Goal: Task Accomplishment & Management: Complete application form

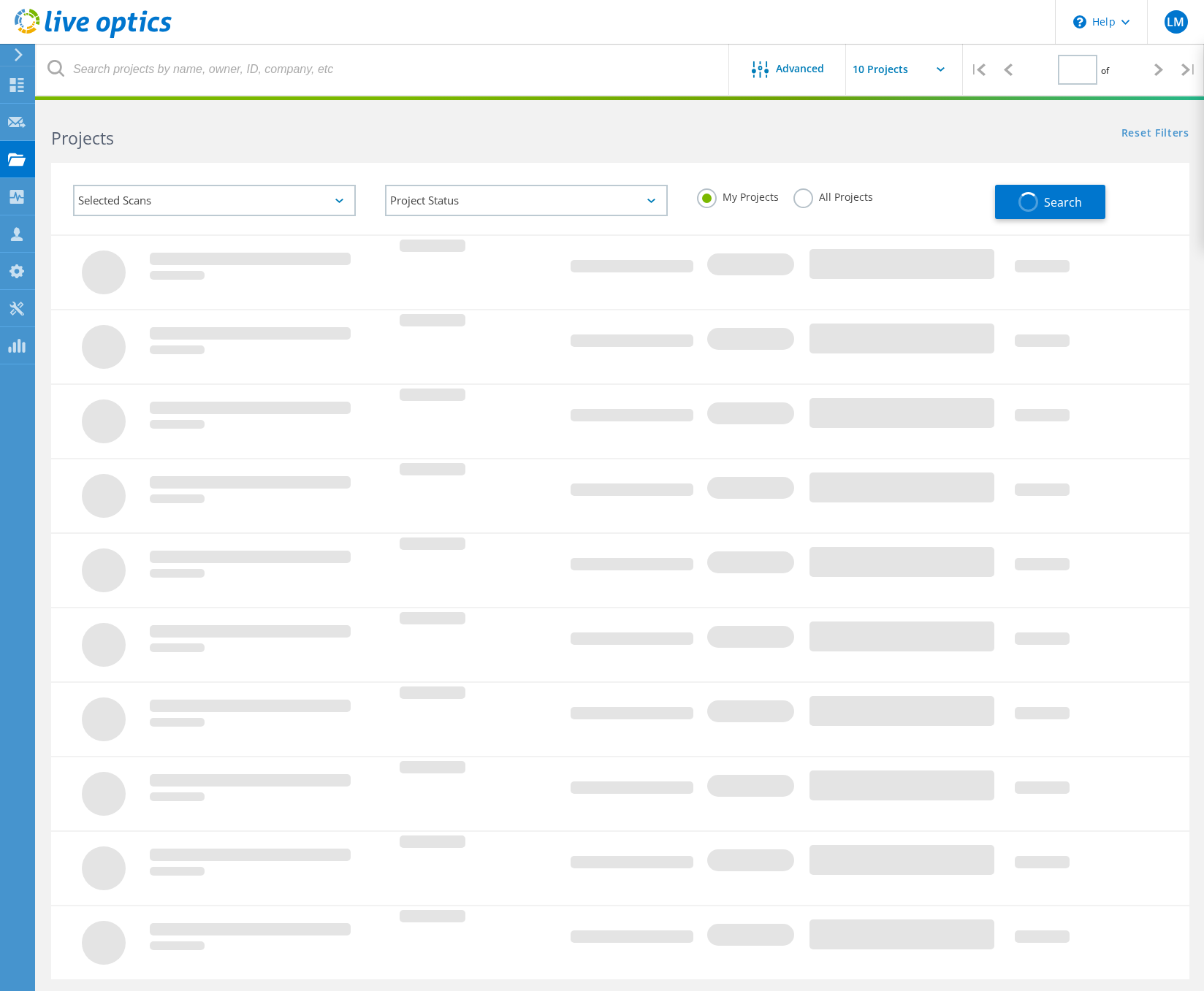
type input "1"
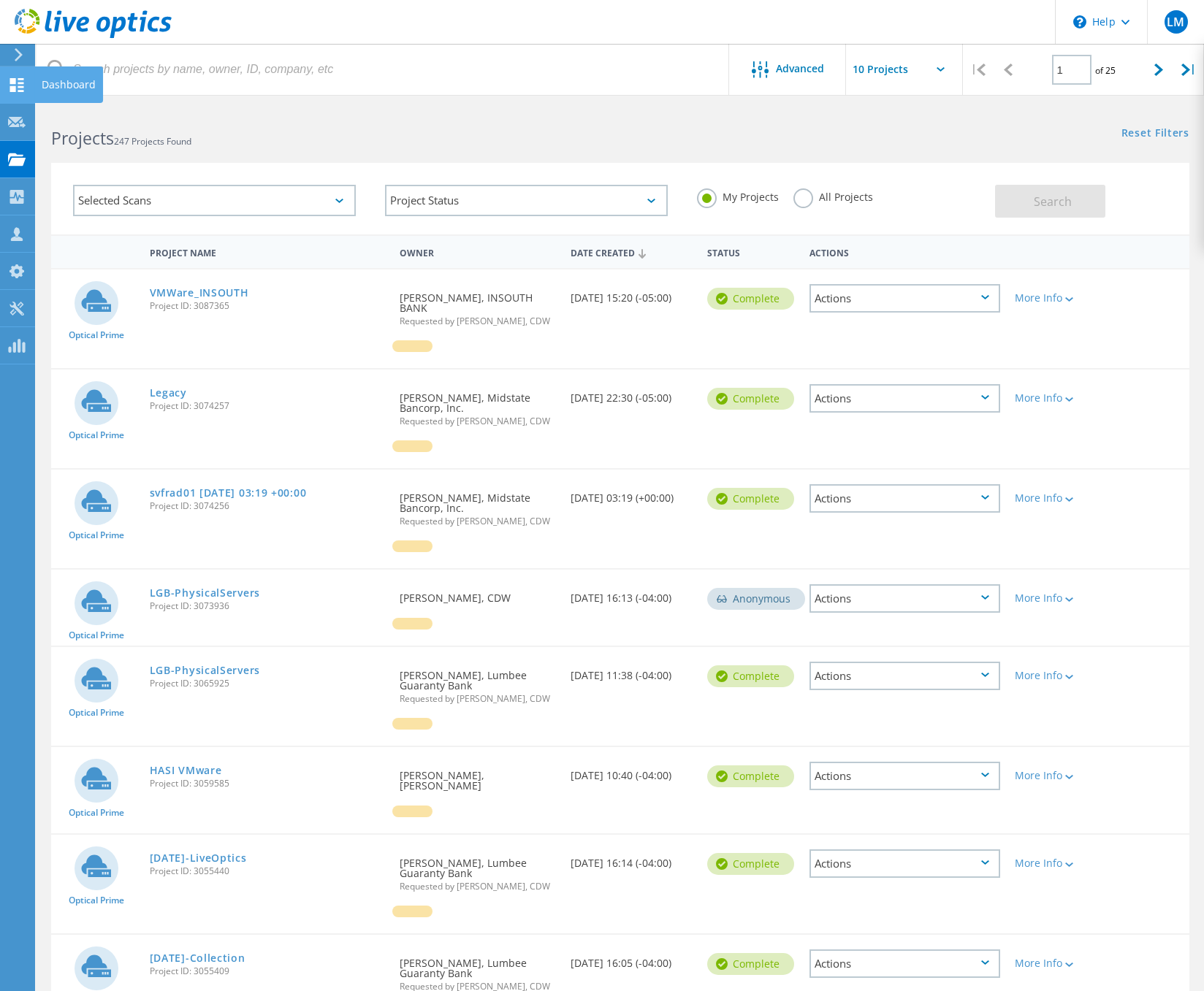
click at [18, 88] on icon at bounding box center [17, 85] width 18 height 14
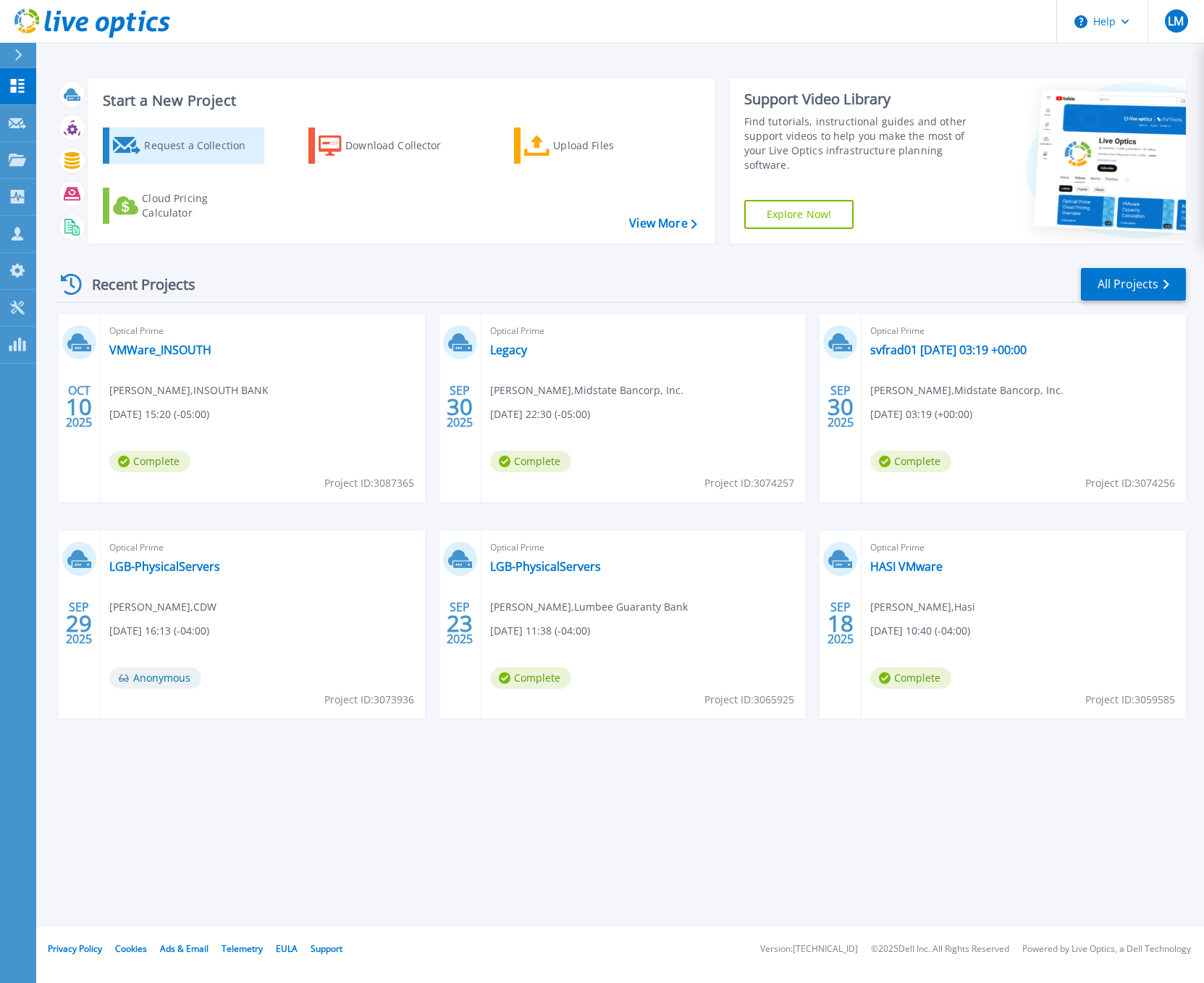
click at [178, 147] on div "Request a Collection" at bounding box center [202, 145] width 116 height 29
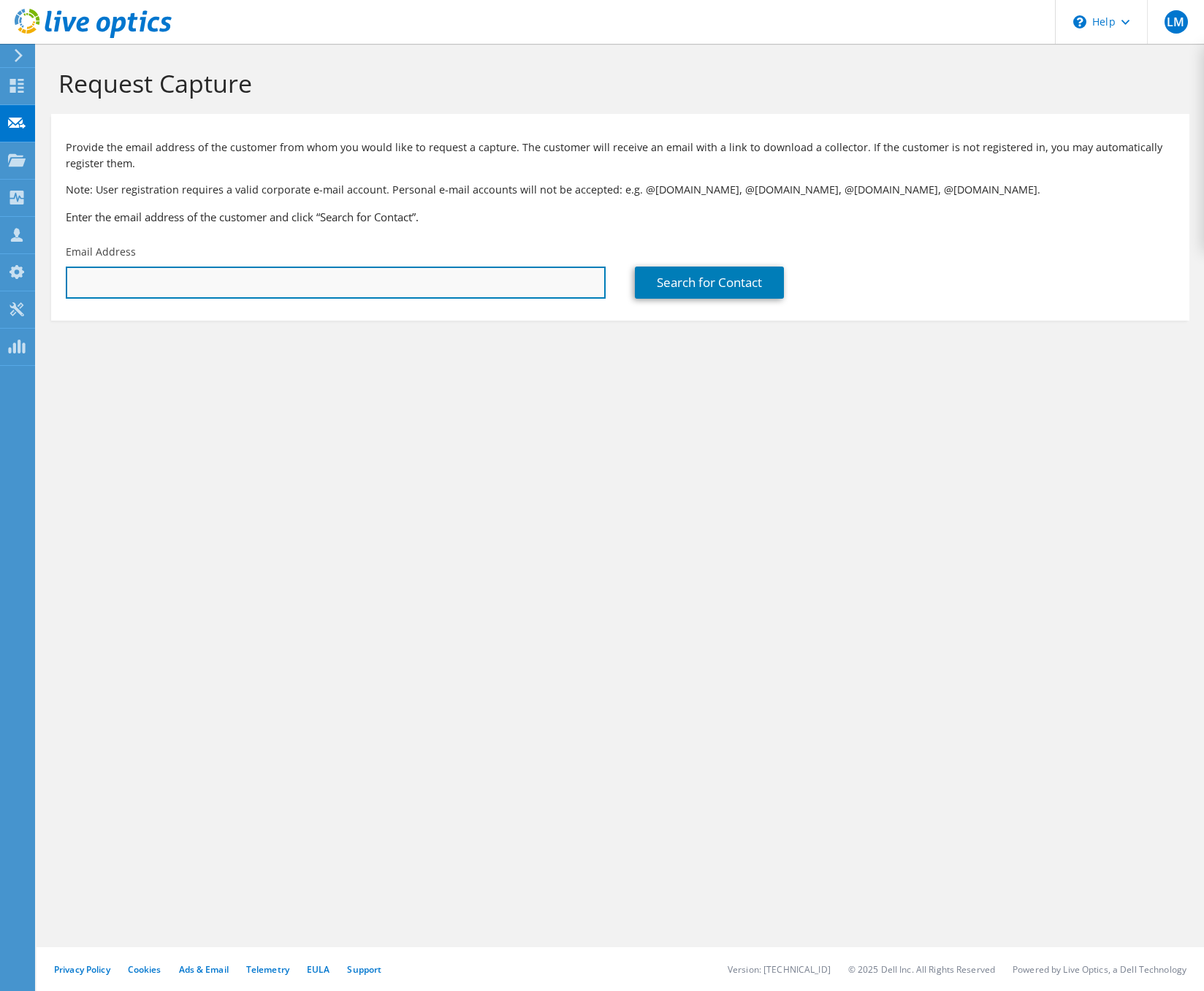
click at [255, 280] on input "text" at bounding box center [336, 283] width 540 height 32
paste input "zlesko@agcpartners.com"
type input "zlesko@agcpartners.com"
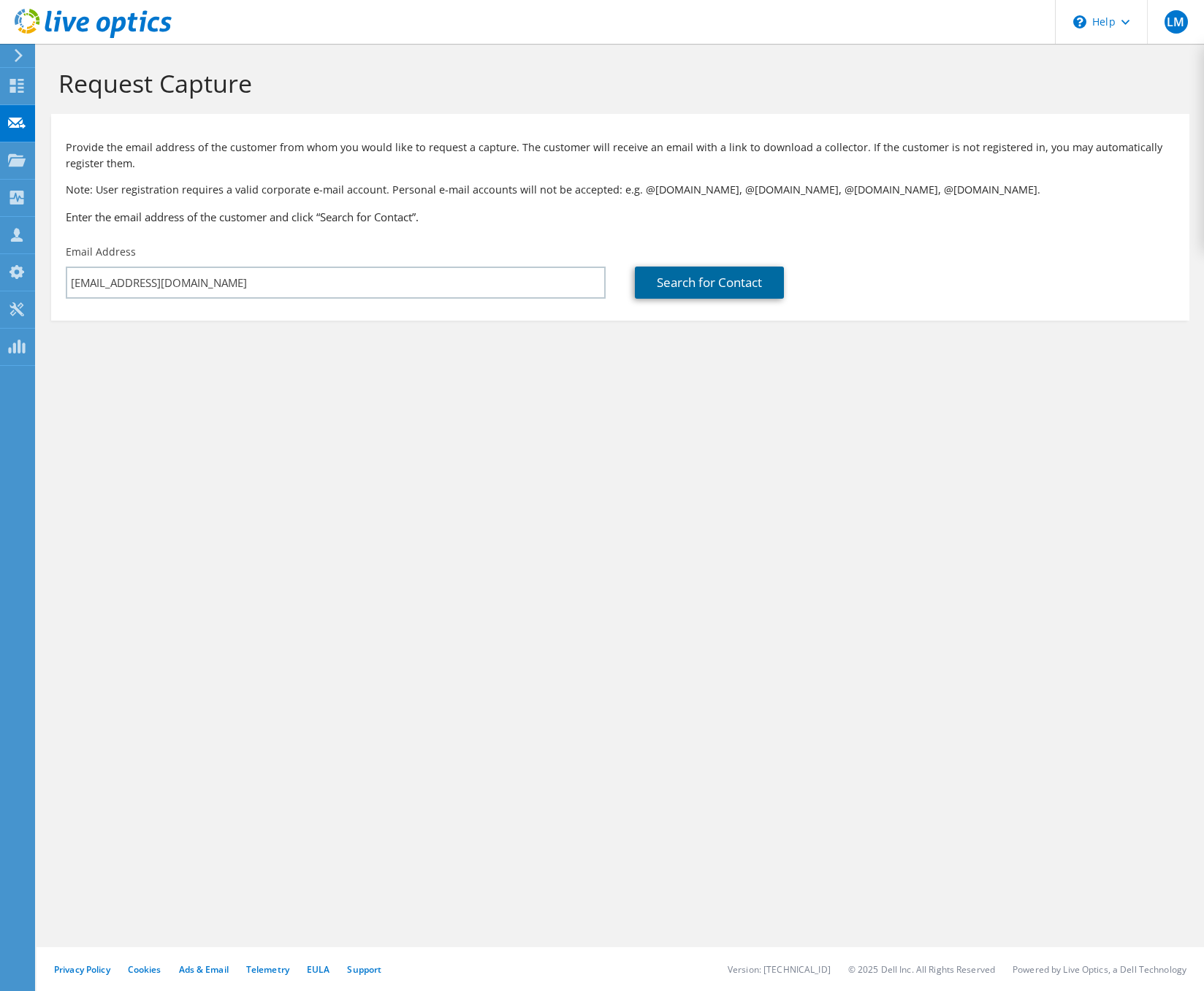
click at [700, 287] on link "Search for Contact" at bounding box center [709, 283] width 149 height 32
type input "Americas Growth Capital Europe"
type input "Zack"
type input "Lesko"
type input "United States"
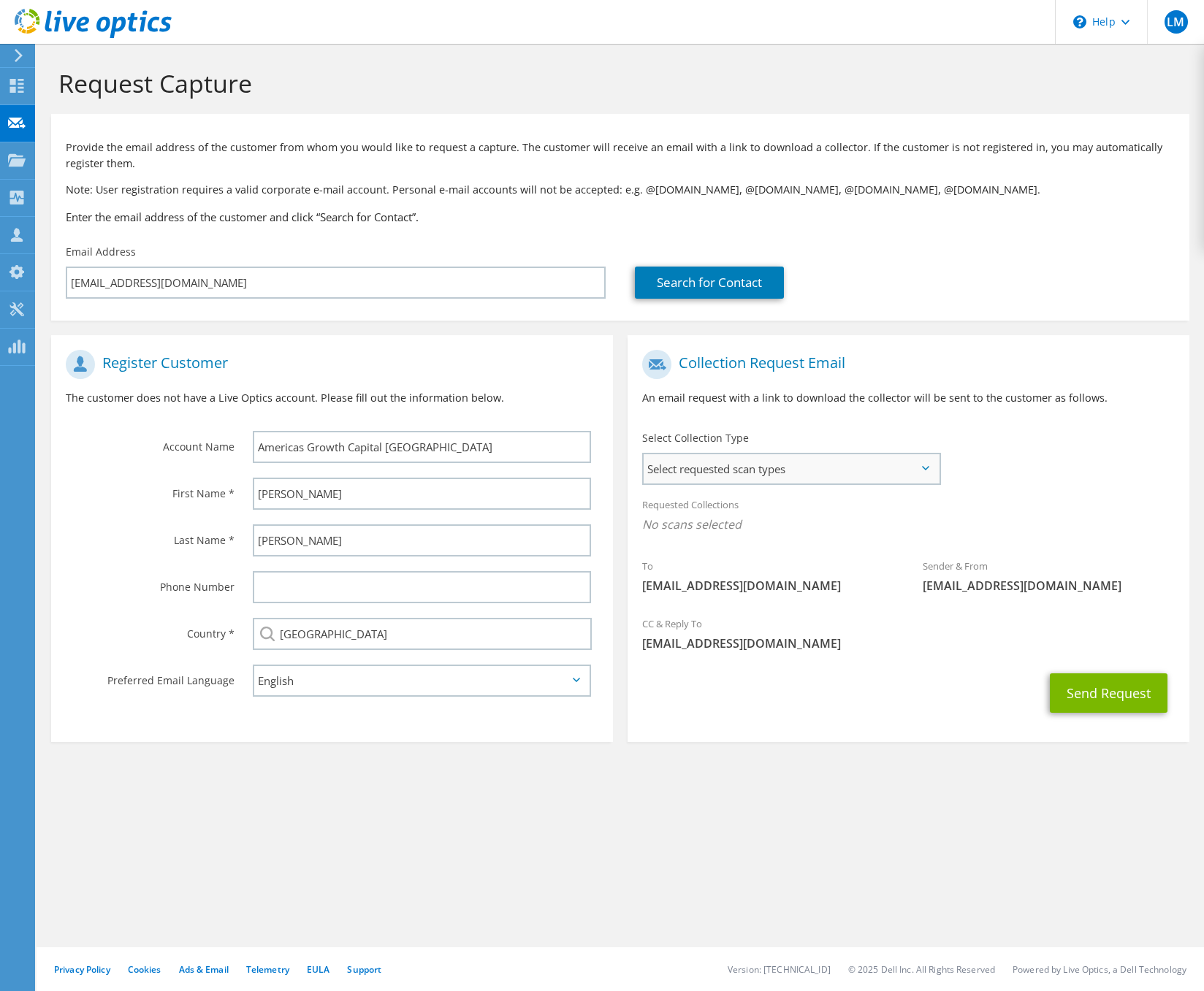
click at [673, 476] on span "Select requested scan types" at bounding box center [791, 469] width 295 height 29
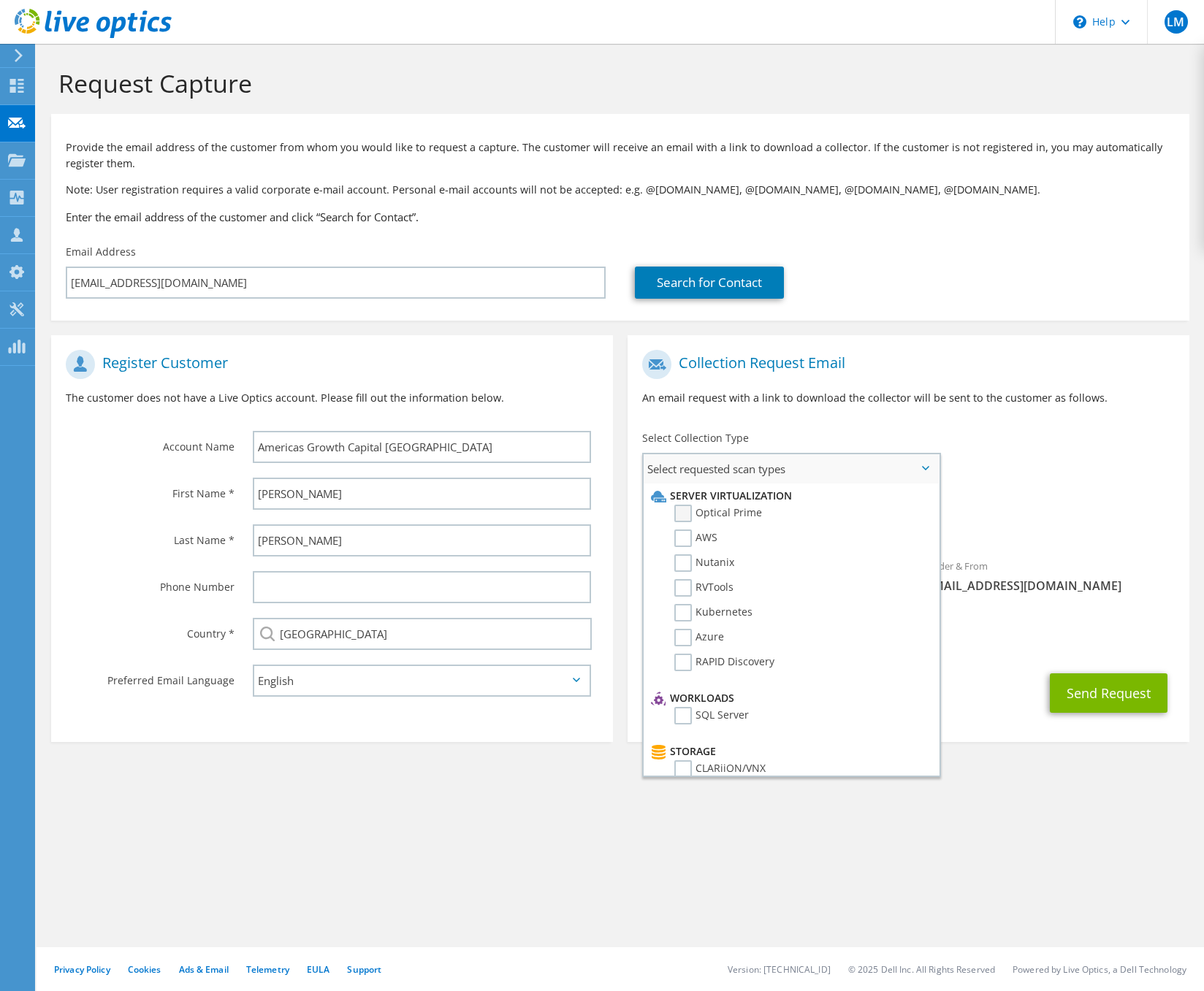
click at [714, 509] on label "Optical Prime" at bounding box center [718, 513] width 88 height 18
click at [0, 0] on input "Optical Prime" at bounding box center [0, 0] width 0 height 0
click at [1090, 440] on div "To zlesko@agcpartners.com Sender & From liveoptics@liveoptics.com" at bounding box center [908, 477] width 562 height 270
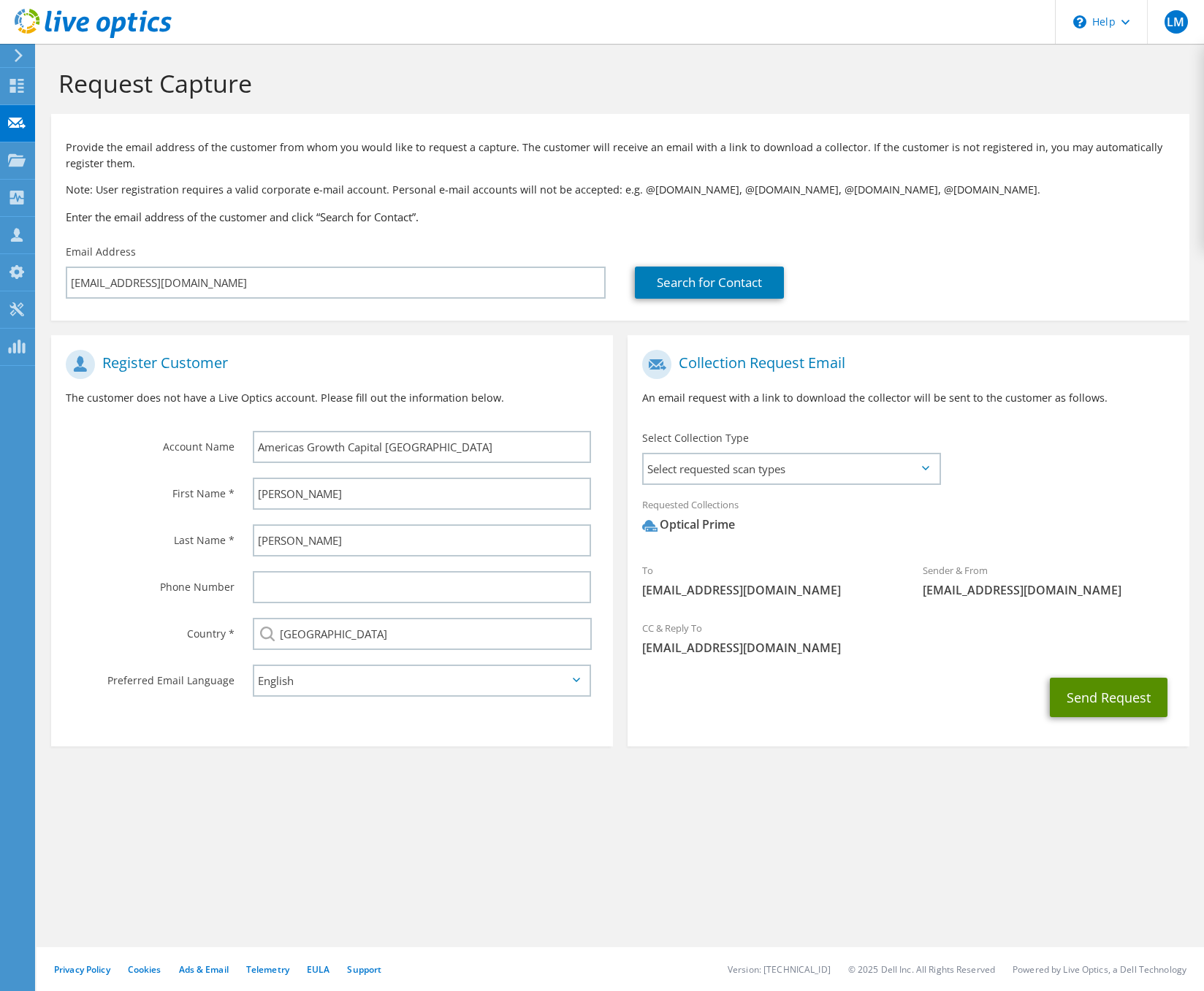
click at [1103, 694] on button "Send Request" at bounding box center [1109, 698] width 117 height 40
